Goal: Transaction & Acquisition: Purchase product/service

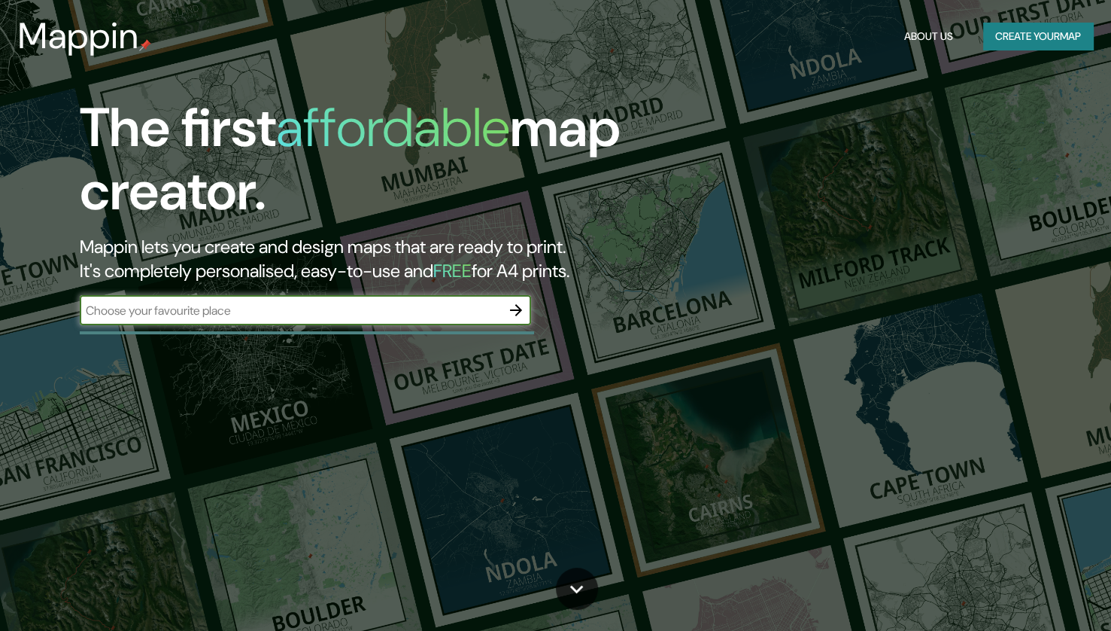
click at [274, 303] on input "text" at bounding box center [290, 310] width 421 height 17
click at [307, 332] on div at bounding box center [307, 332] width 454 height 3
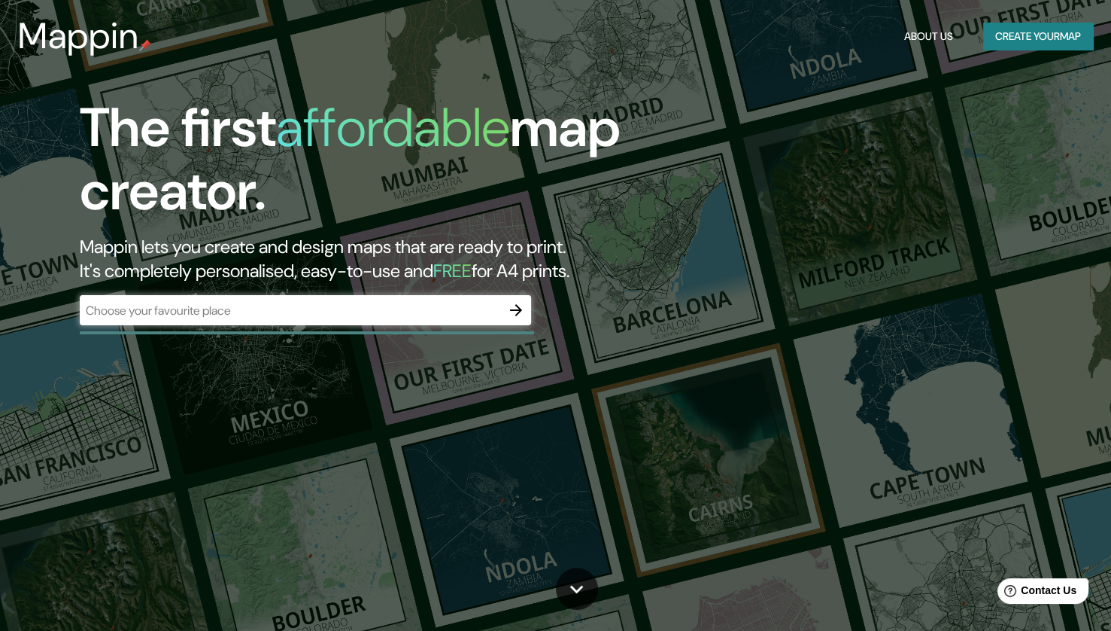
click at [409, 299] on div "​" at bounding box center [305, 310] width 451 height 30
click at [510, 324] on div at bounding box center [516, 310] width 30 height 30
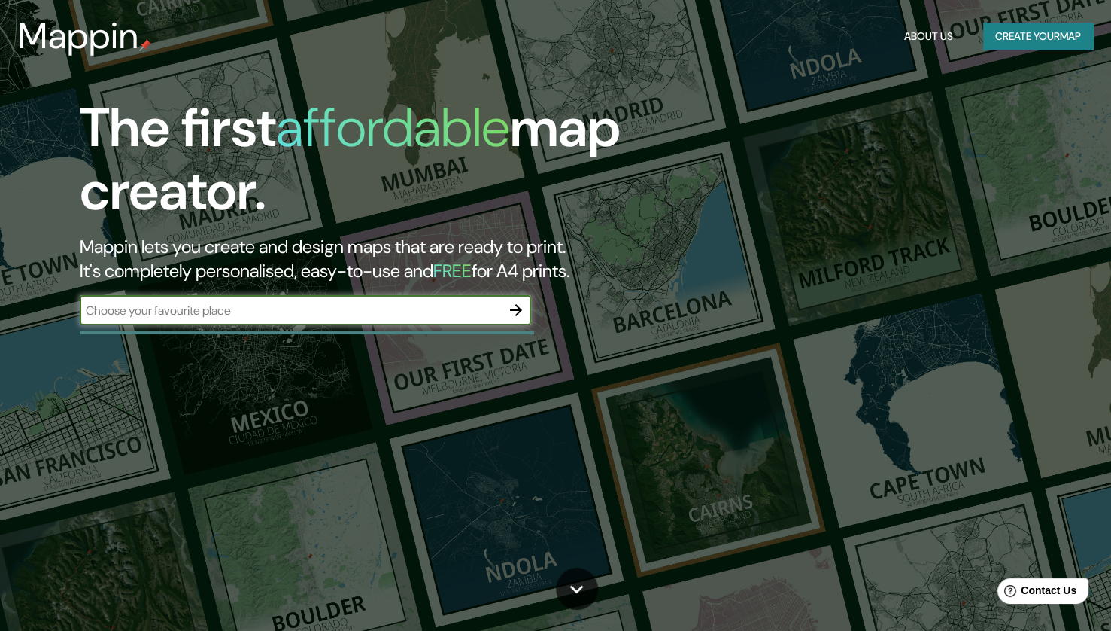
click at [309, 312] on input "text" at bounding box center [290, 310] width 421 height 17
type input "Culiacan sinaloa"
click at [518, 306] on icon "button" at bounding box center [516, 310] width 12 height 12
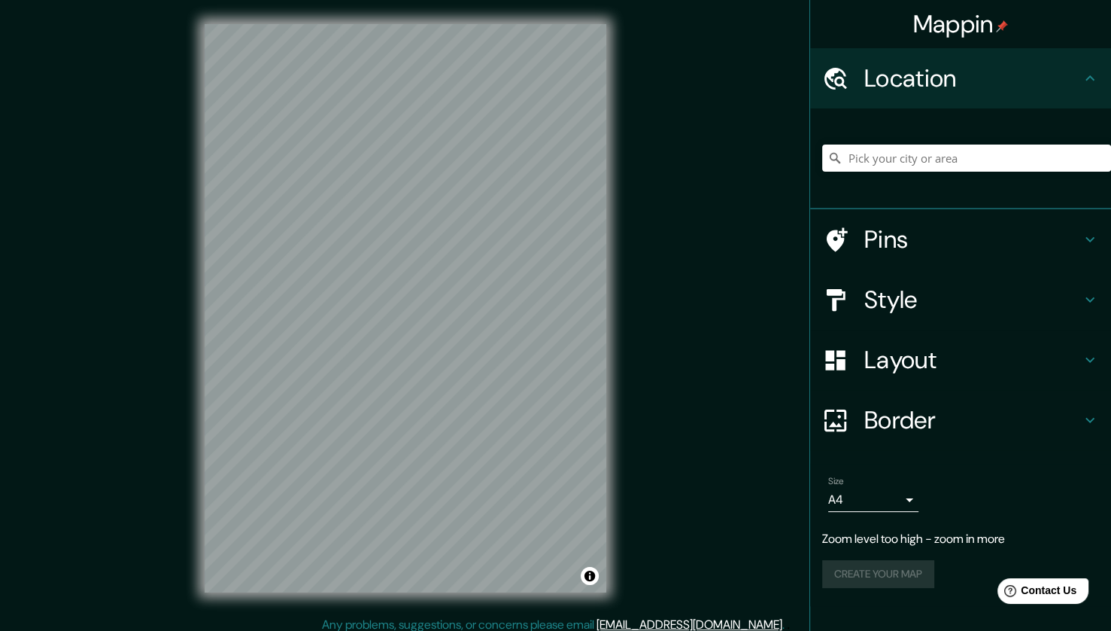
click at [609, 187] on div "© Mapbox © OpenStreetMap Improve this map" at bounding box center [406, 308] width 450 height 616
click at [890, 495] on body "Mappin Location Pins Style Layout Border Choose a border. Hint : you can make l…" at bounding box center [555, 315] width 1111 height 631
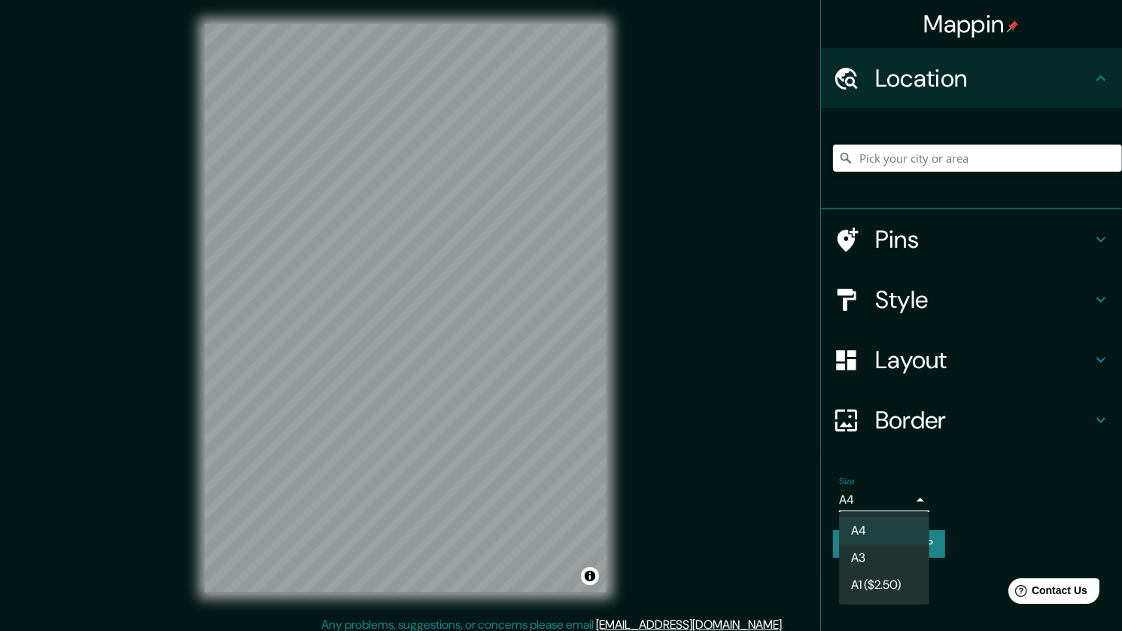
click at [877, 558] on li "A3" at bounding box center [884, 557] width 90 height 27
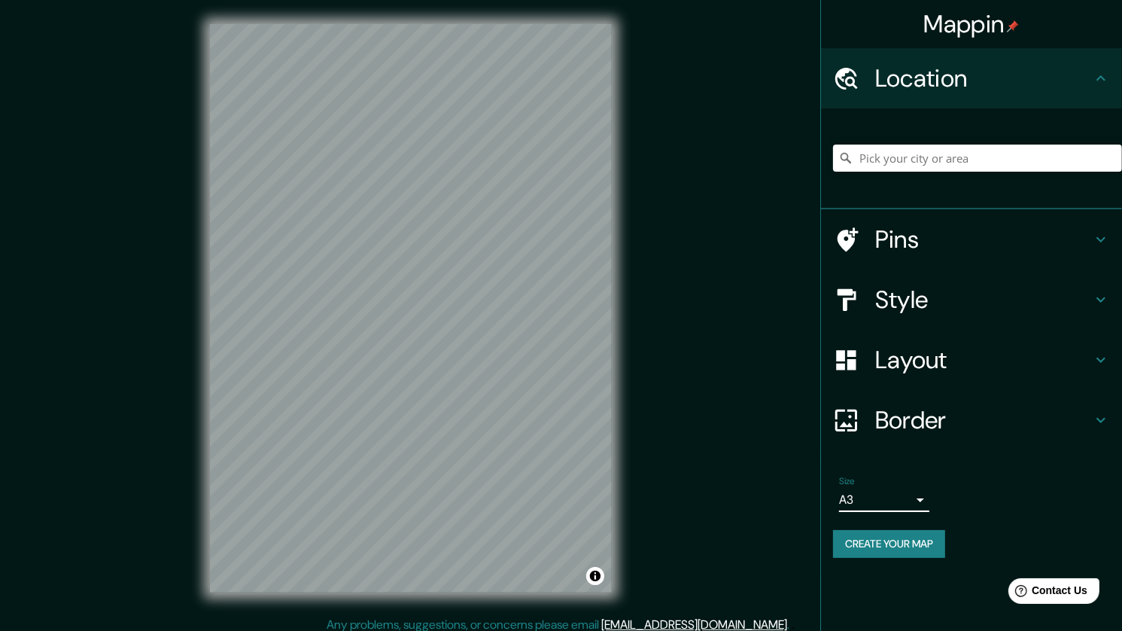
click at [878, 495] on body "Mappin Location Pins Style Layout Border Choose a border. Hint : you can make l…" at bounding box center [561, 315] width 1122 height 631
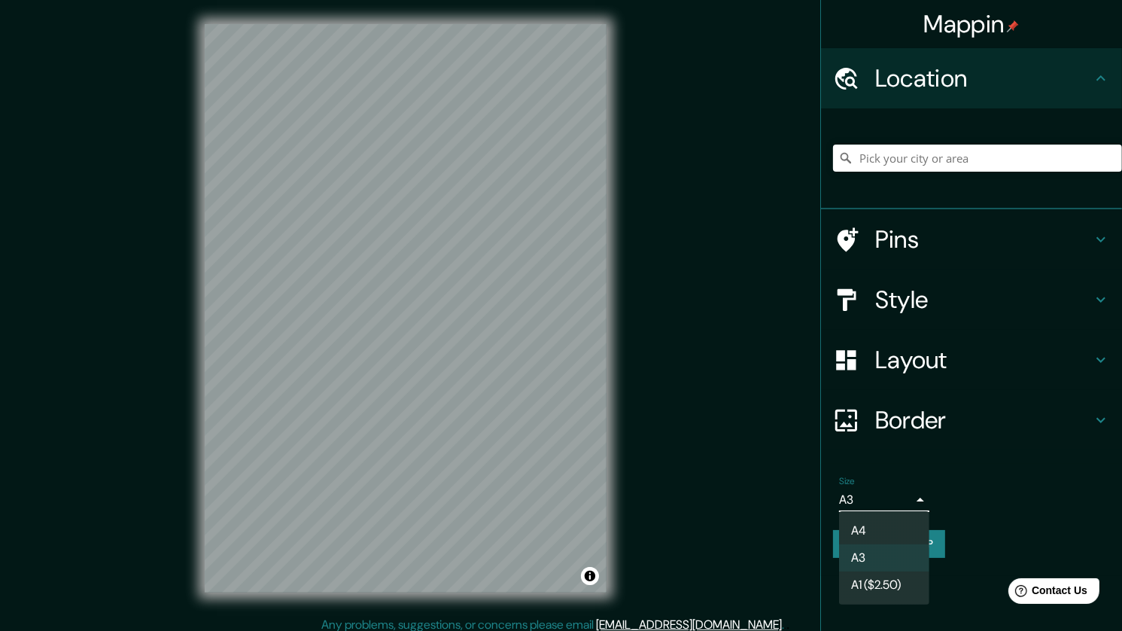
click at [881, 519] on li "A4" at bounding box center [884, 530] width 90 height 27
type input "single"
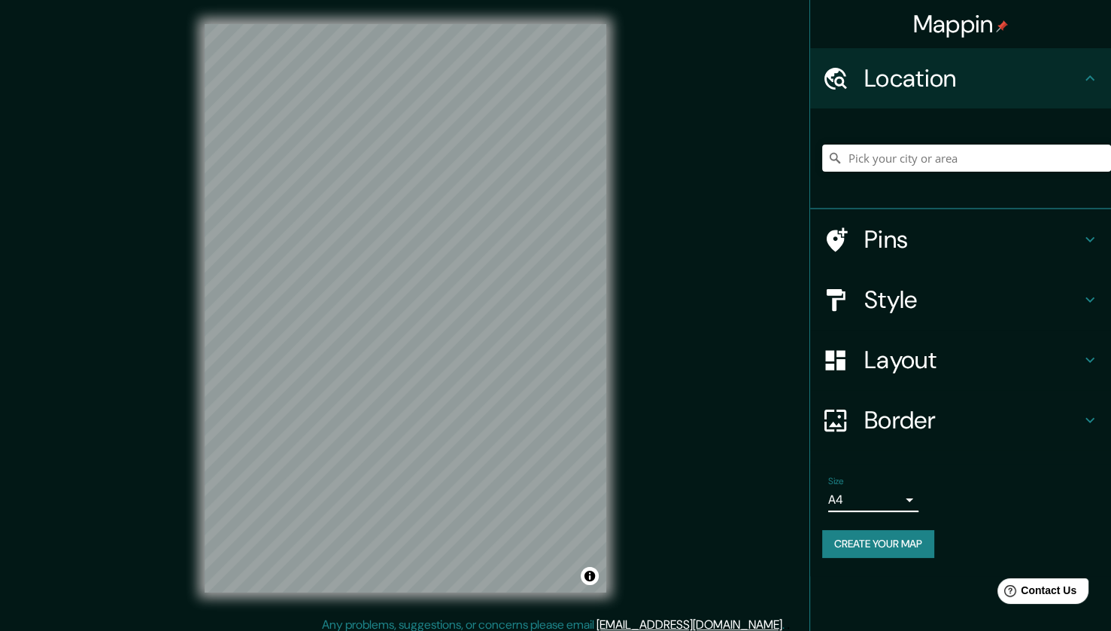
click at [944, 360] on h4 "Layout" at bounding box center [973, 360] width 217 height 30
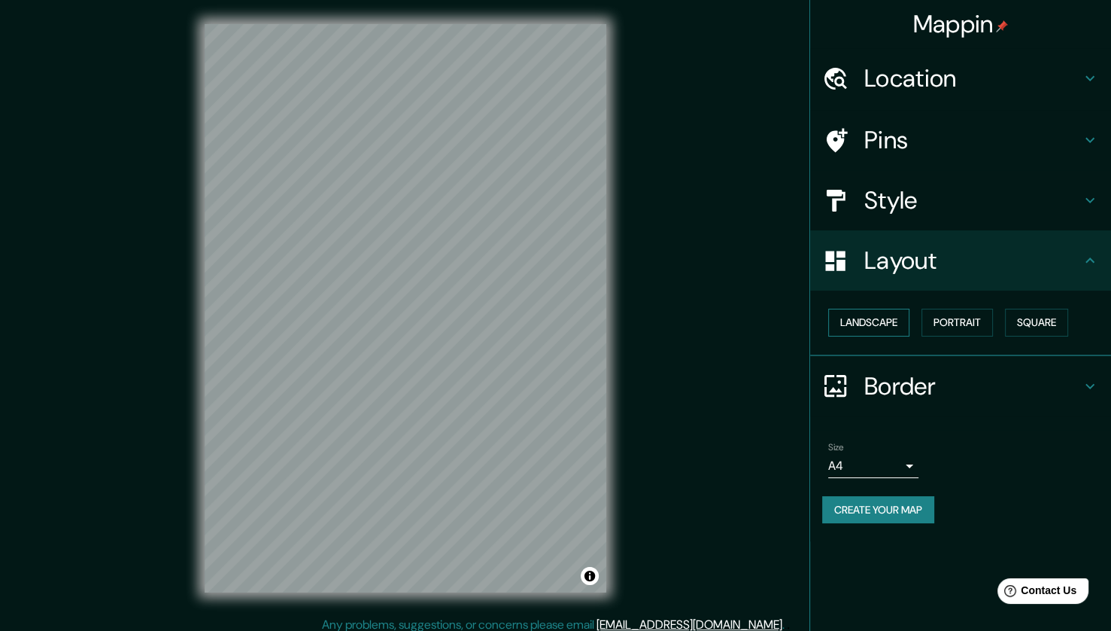
click at [874, 322] on button "Landscape" at bounding box center [868, 323] width 81 height 28
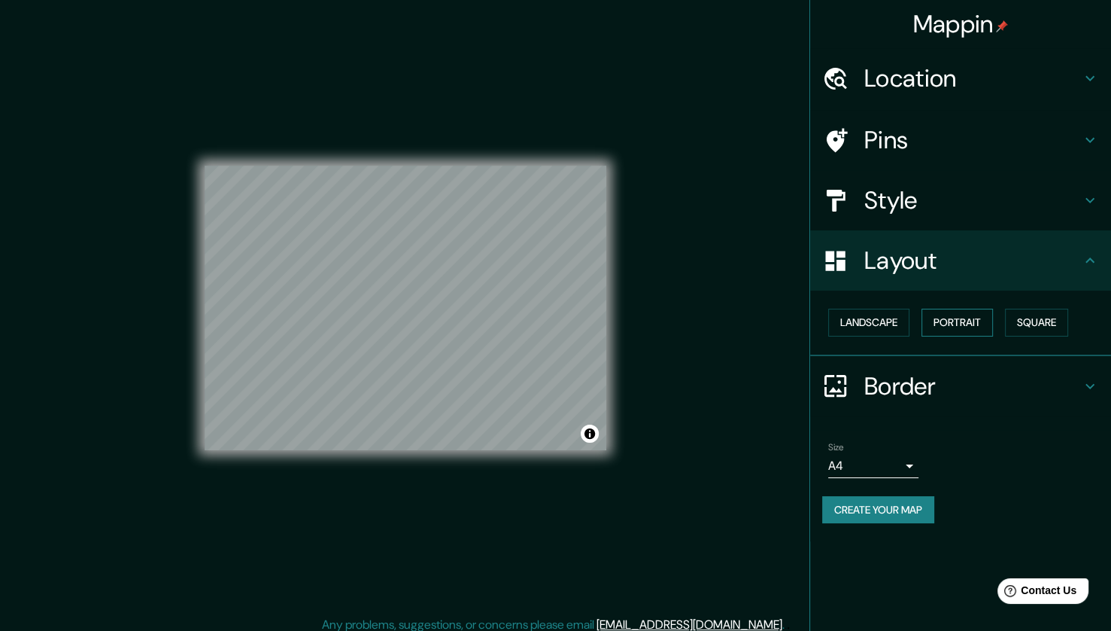
click at [959, 326] on button "Portrait" at bounding box center [957, 323] width 71 height 28
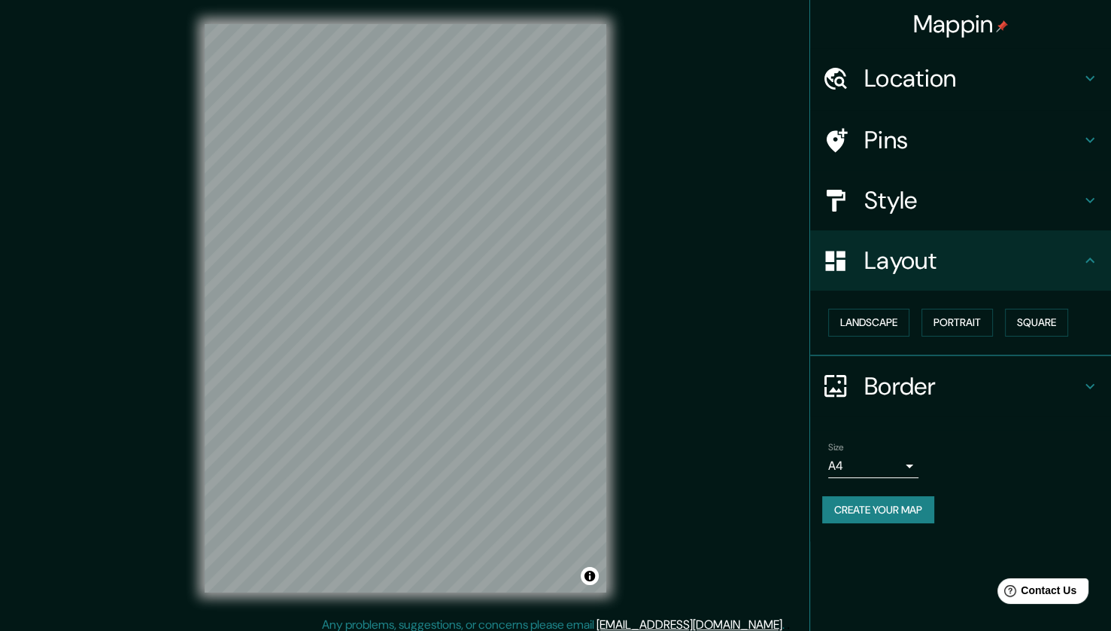
click at [1029, 341] on div "Landscape [GEOGRAPHIC_DATA]" at bounding box center [966, 322] width 289 height 40
click at [1032, 327] on button "Square" at bounding box center [1036, 323] width 63 height 28
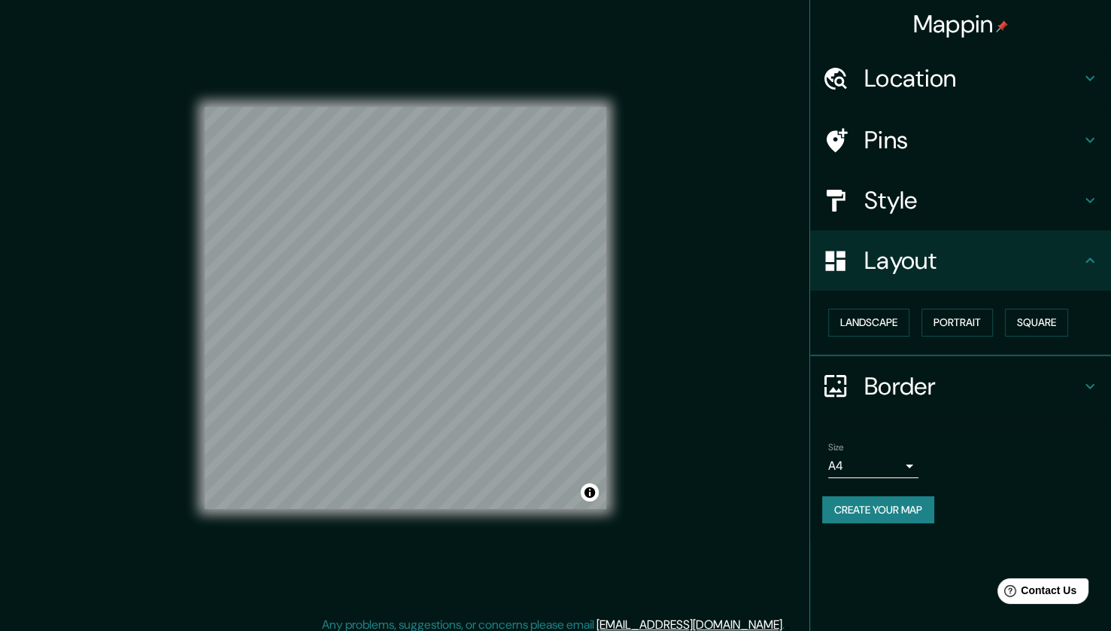
click at [630, 338] on div "Mappin Location Pins Style Layout Landscape Portrait Square Border Choose a bor…" at bounding box center [555, 320] width 1111 height 640
click at [877, 500] on button "Create your map" at bounding box center [878, 510] width 112 height 28
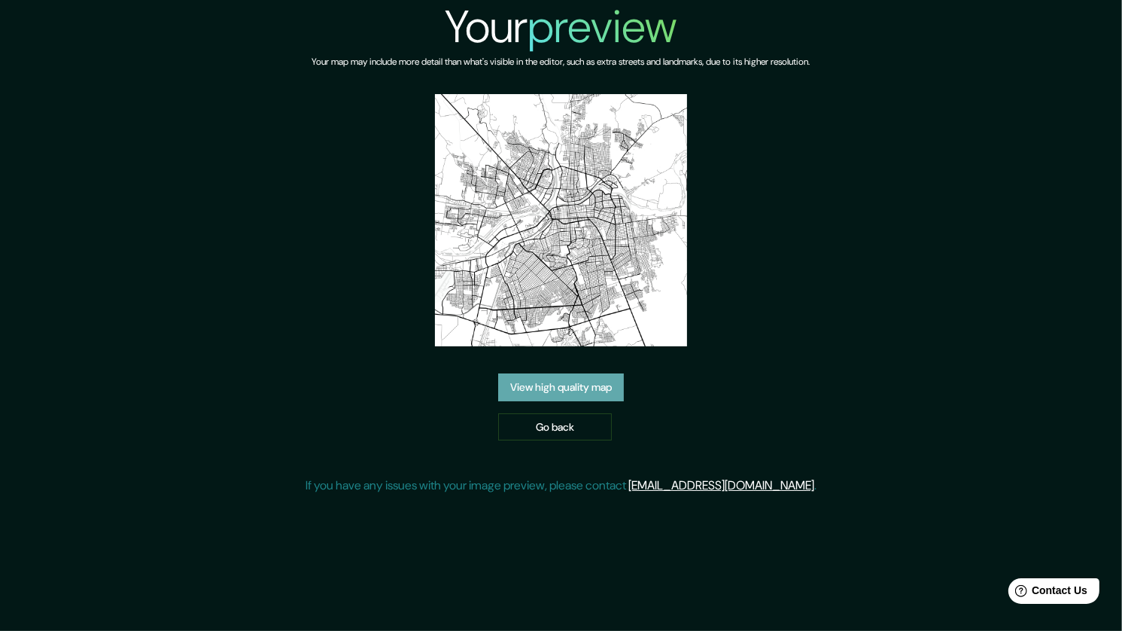
click at [565, 391] on link "View high quality map" at bounding box center [561, 387] width 126 height 28
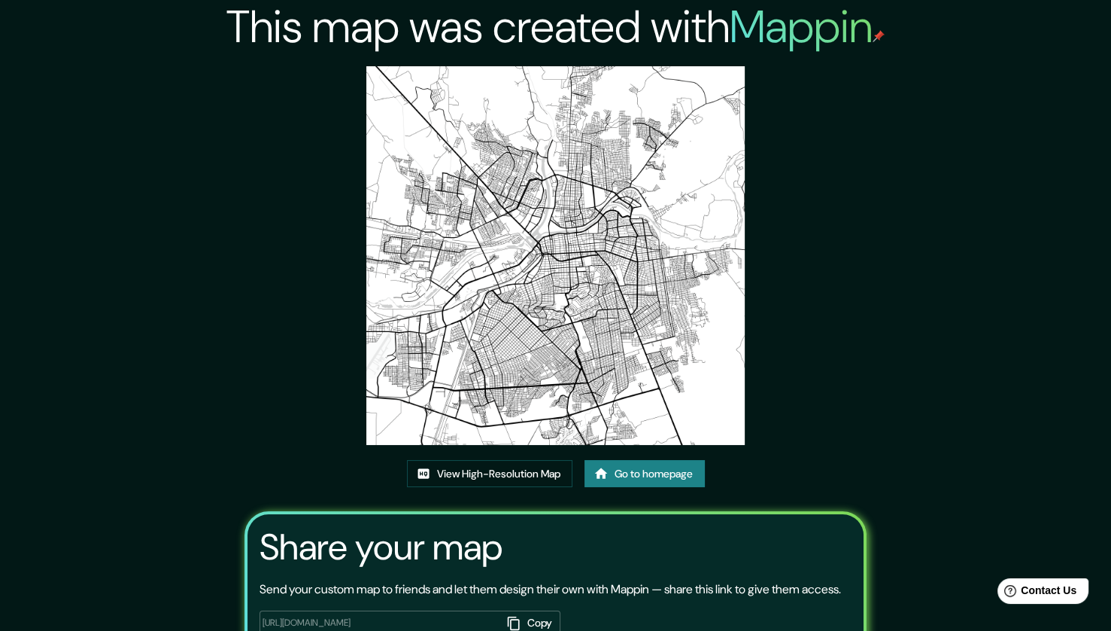
click at [560, 223] on img at bounding box center [555, 255] width 378 height 378
